Goal: Transaction & Acquisition: Purchase product/service

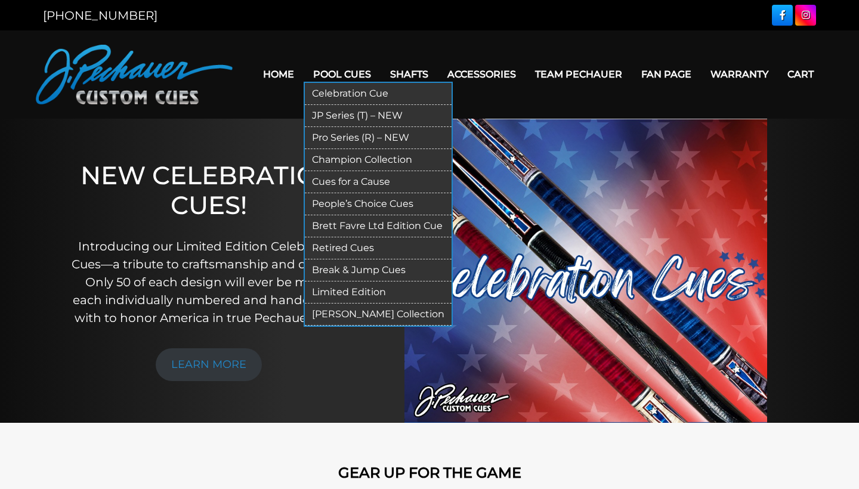
click at [323, 70] on link "Pool Cues" at bounding box center [342, 74] width 77 height 30
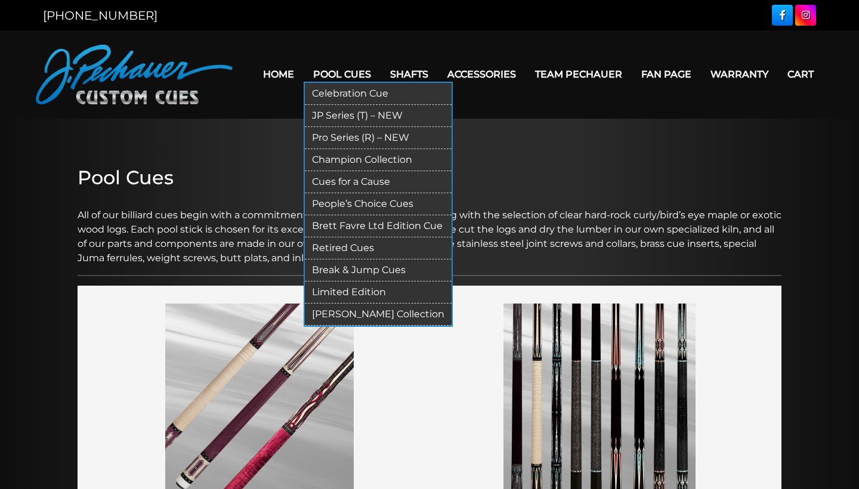
click at [353, 137] on link "Pro Series (R) – NEW" at bounding box center [378, 138] width 147 height 22
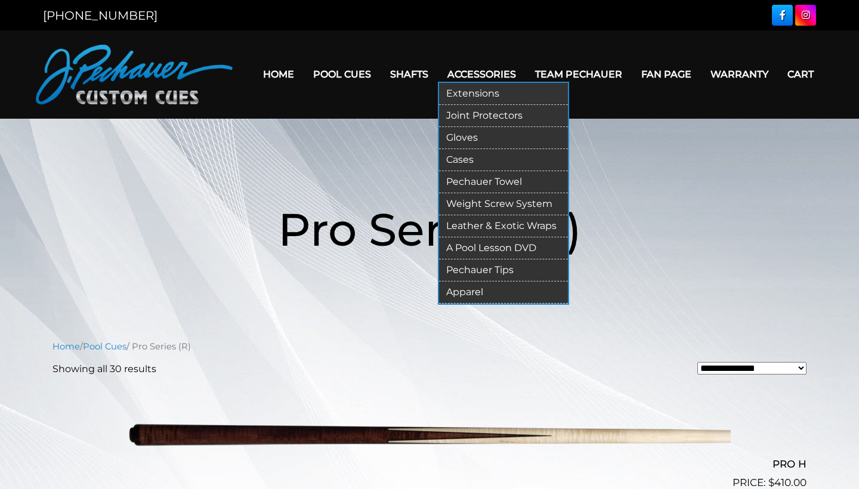
click at [475, 226] on link "Leather & Exotic Wraps" at bounding box center [503, 226] width 129 height 22
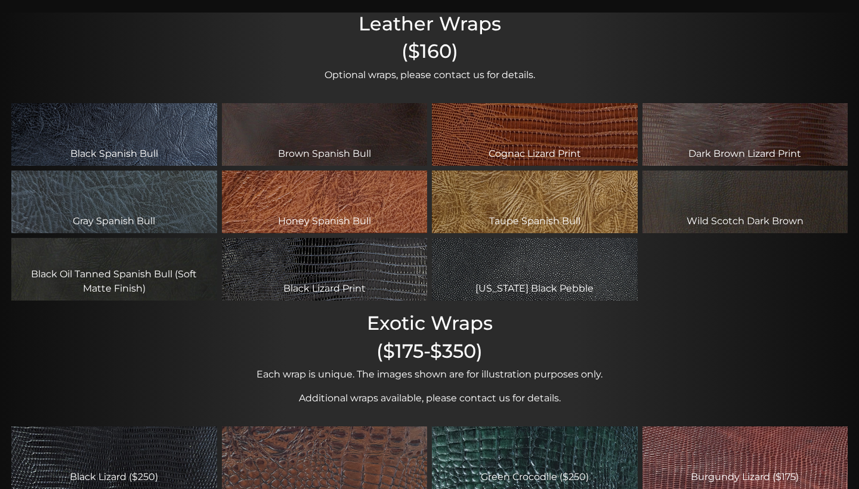
scroll to position [103, 0]
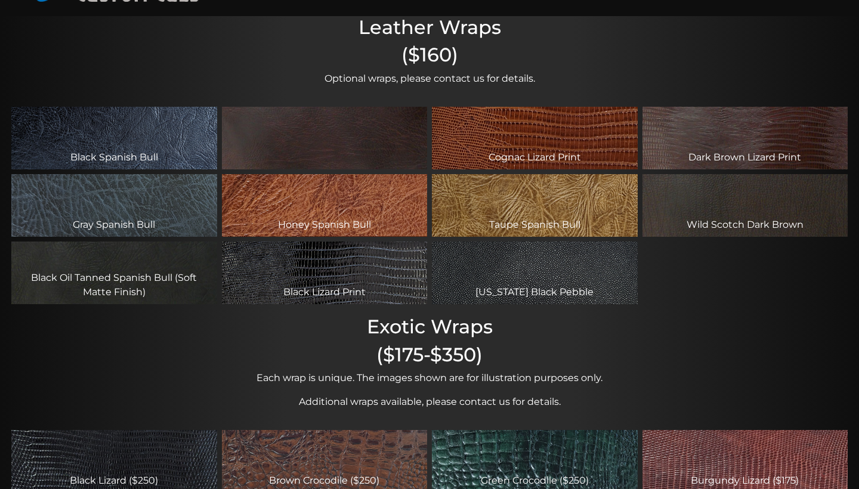
click at [380, 144] on div "Brown Spanish Bull" at bounding box center [325, 138] width 206 height 63
click at [395, 158] on div "Brown Spanish Bull" at bounding box center [325, 138] width 206 height 63
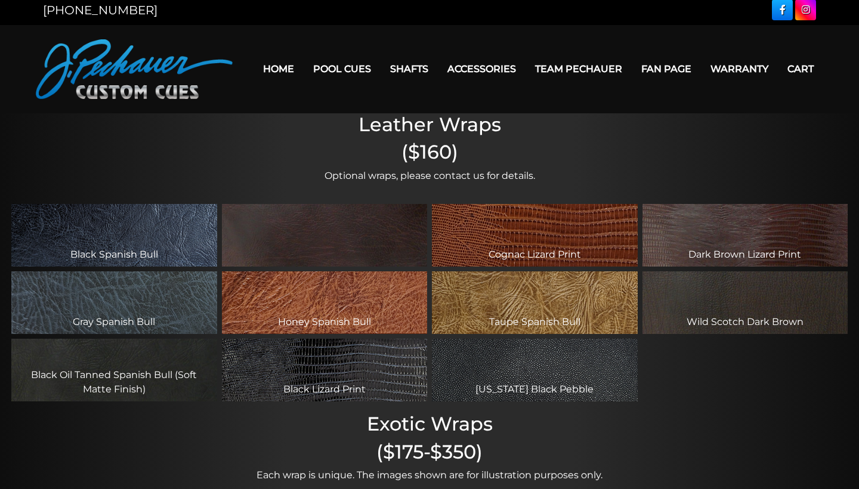
scroll to position [0, 0]
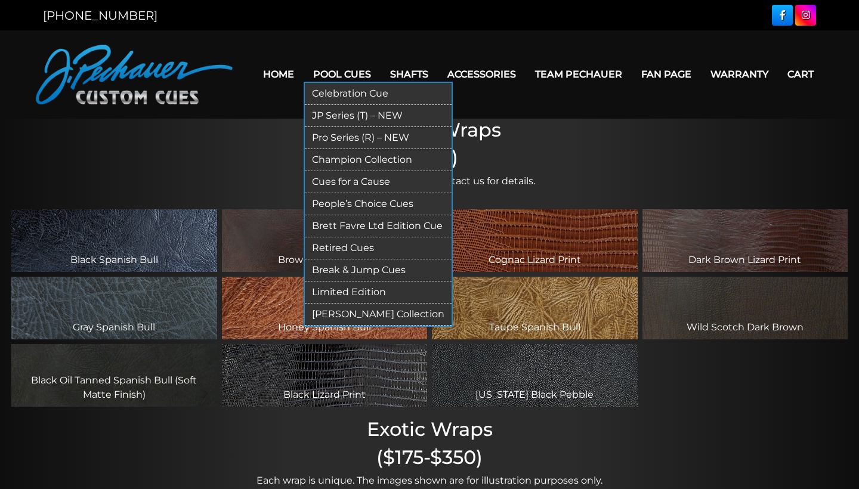
drag, startPoint x: 336, startPoint y: 95, endPoint x: 336, endPoint y: 119, distance: 24.5
click at [319, 141] on link "Pro Series (R) – NEW" at bounding box center [378, 138] width 147 height 22
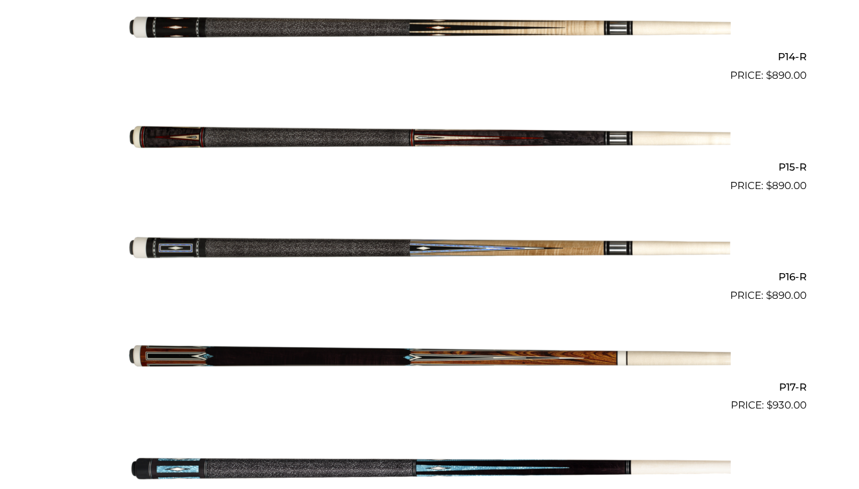
scroll to position [1855, 0]
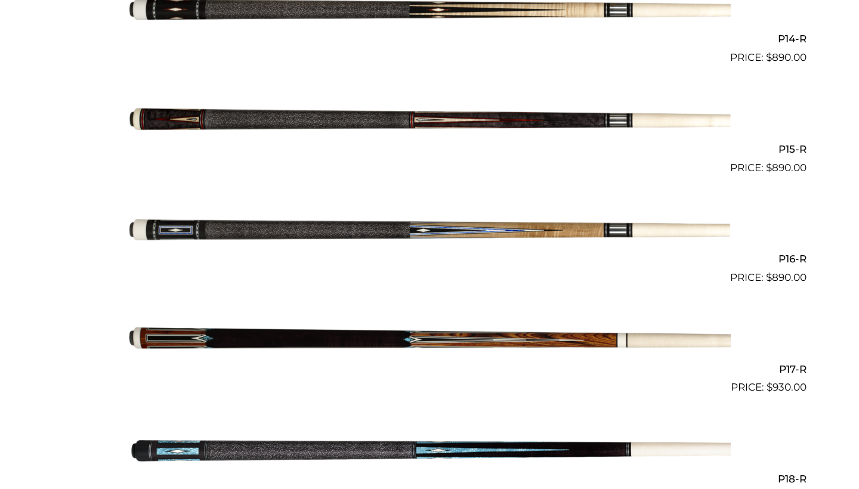
click at [448, 335] on img at bounding box center [429, 341] width 603 height 100
click at [396, 219] on img at bounding box center [429, 231] width 603 height 100
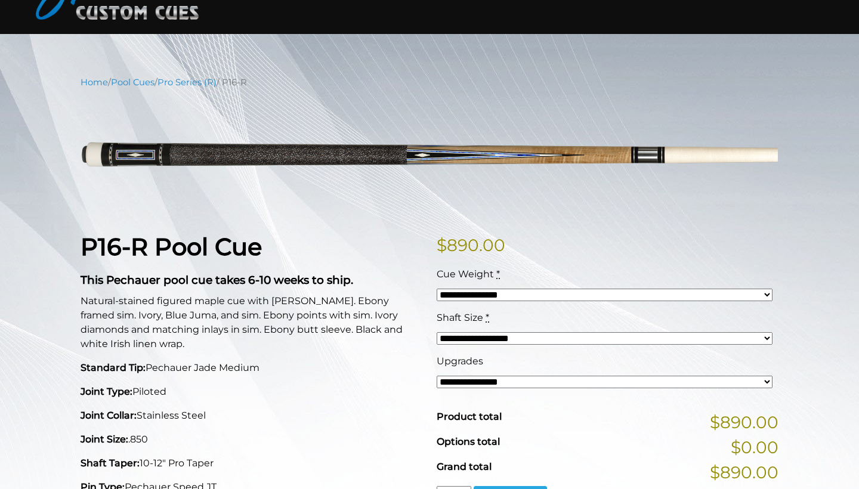
scroll to position [92, 0]
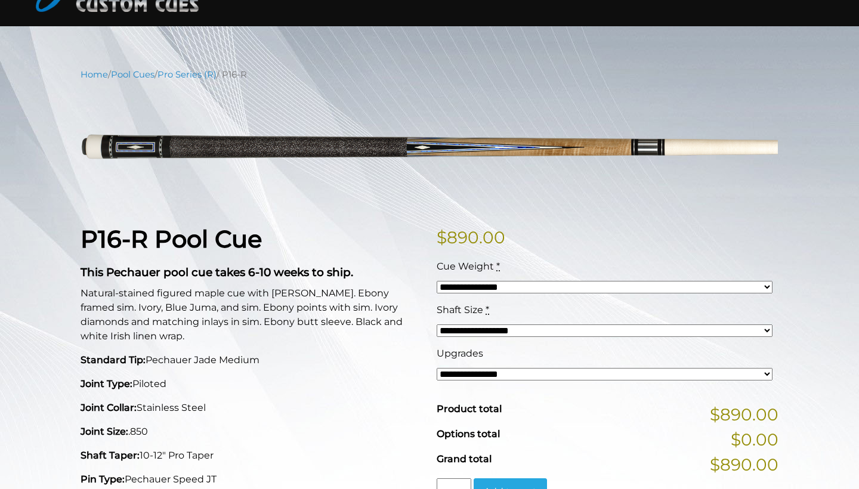
select select "*****"
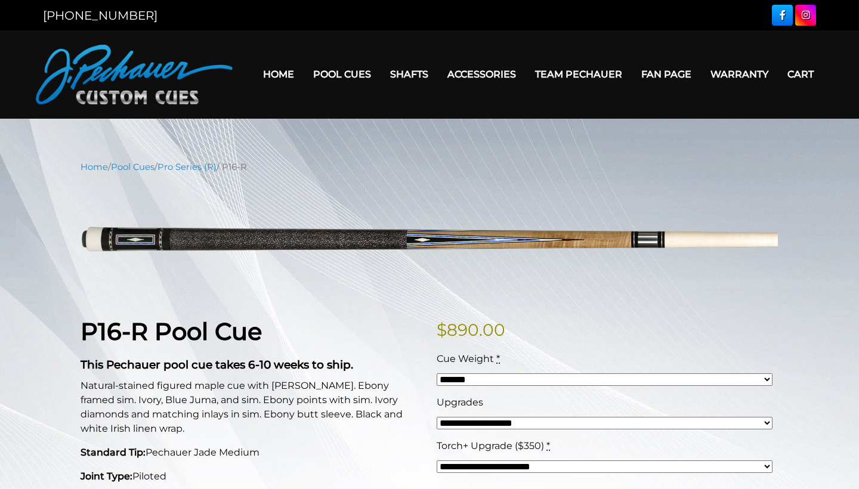
scroll to position [0, 0]
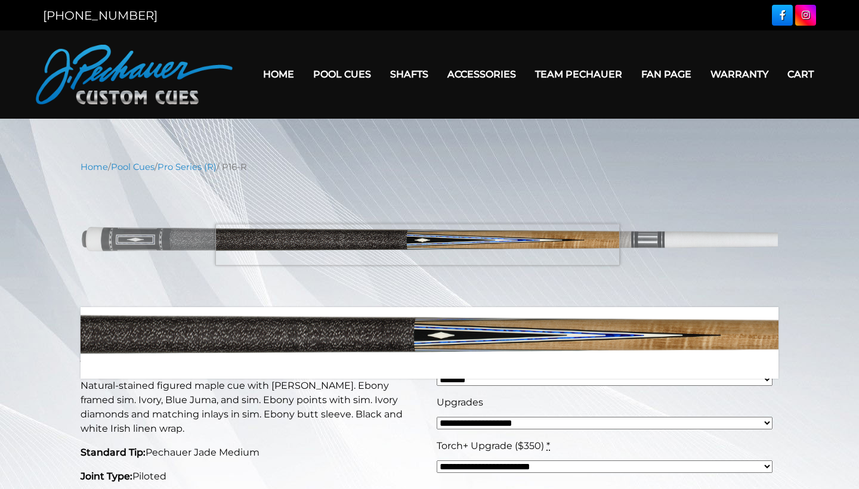
click at [418, 245] on img at bounding box center [430, 241] width 698 height 116
